Goal: Use online tool/utility: Utilize a website feature to perform a specific function

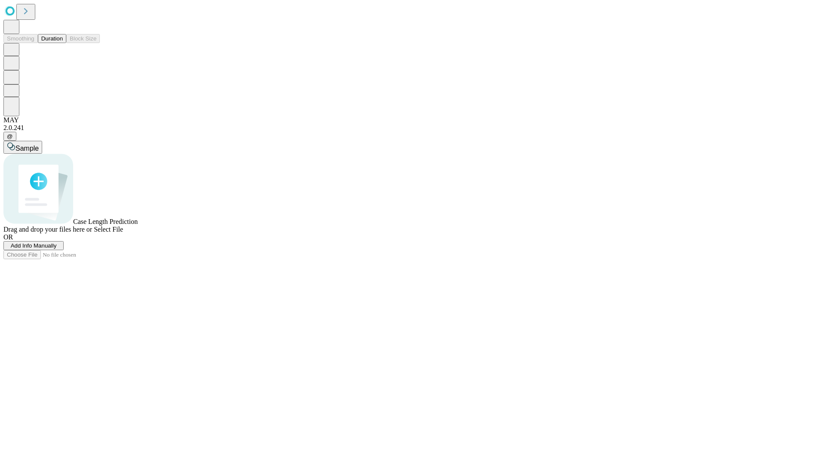
click at [123, 233] on span "Select File" at bounding box center [108, 229] width 29 height 7
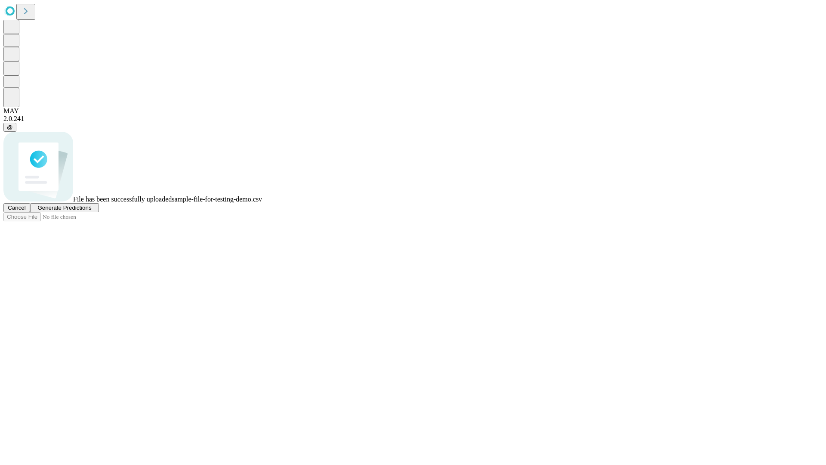
click at [91, 211] on span "Generate Predictions" at bounding box center [64, 207] width 54 height 6
